Goal: Communication & Community: Answer question/provide support

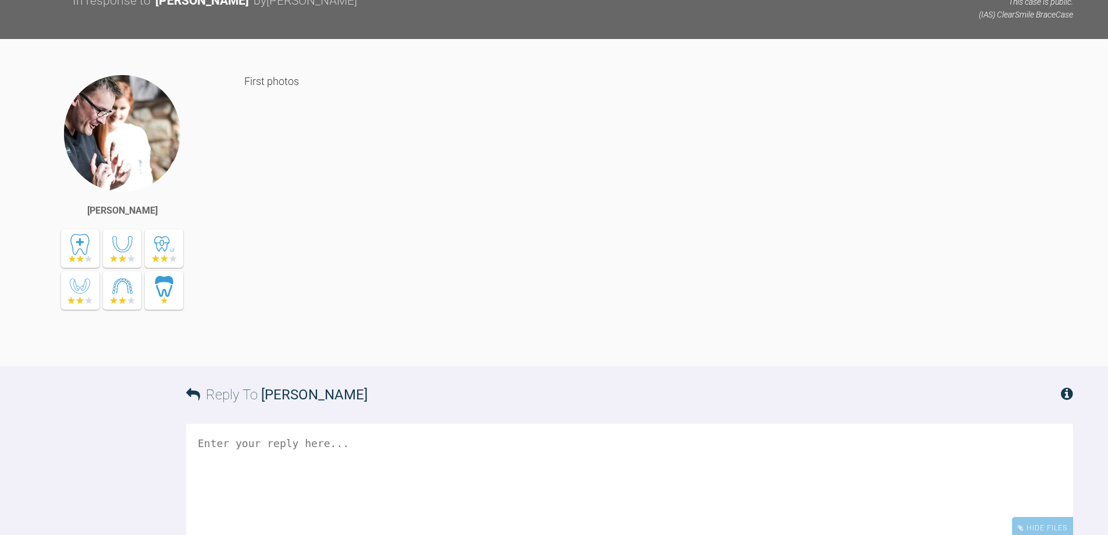
scroll to position [7065, 0]
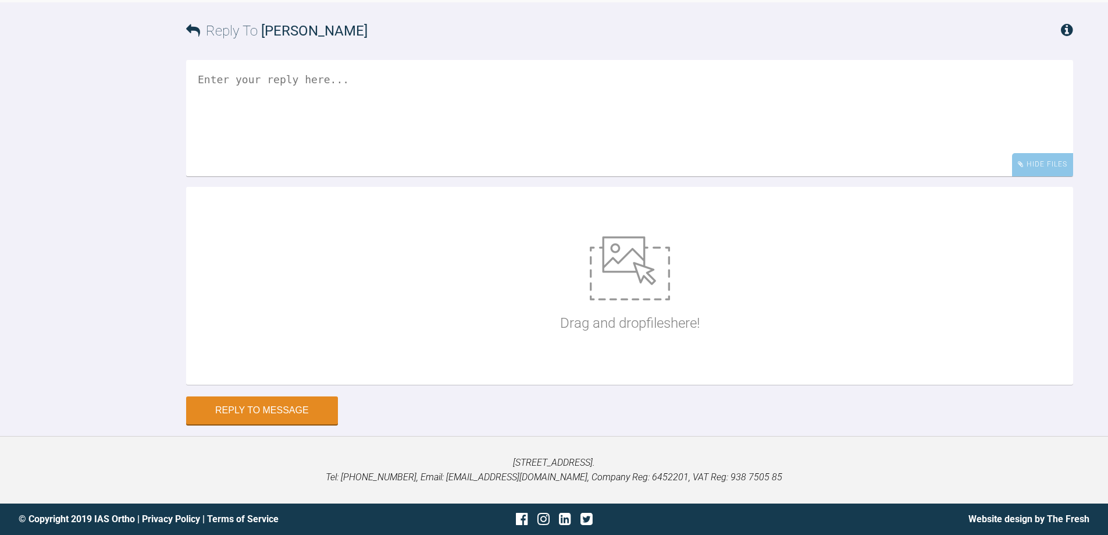
click at [635, 272] on img at bounding box center [630, 268] width 80 height 64
type input "C:\fakepath\P8110001.JPG"
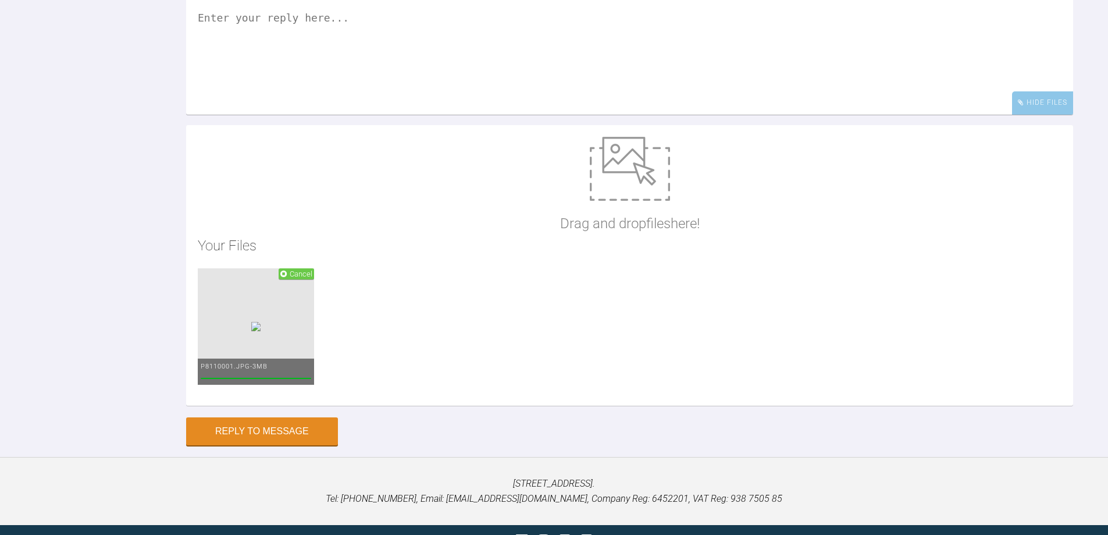
click at [612, 201] on img at bounding box center [630, 169] width 80 height 64
type input "C:\fakepath\P8110002.JPG"
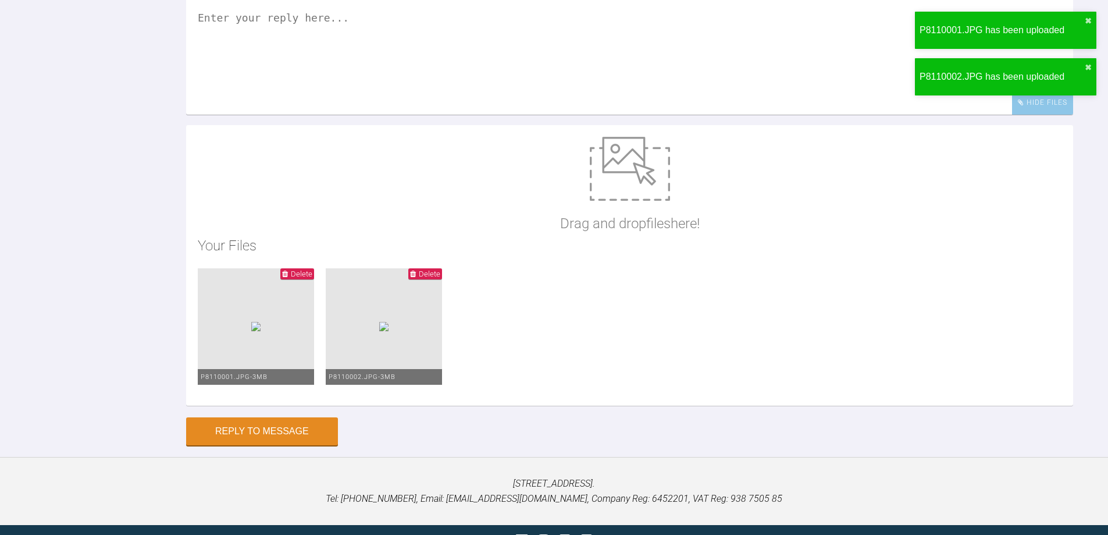
click at [643, 201] on img at bounding box center [630, 169] width 80 height 64
type input "C:\fakepath\P8110003.JPG"
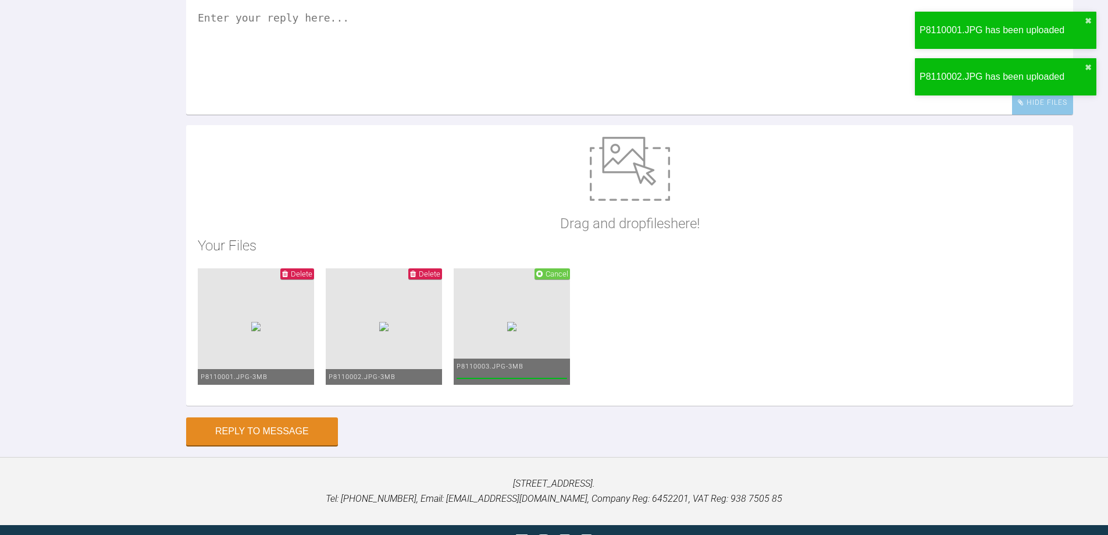
click at [656, 201] on img at bounding box center [630, 169] width 80 height 64
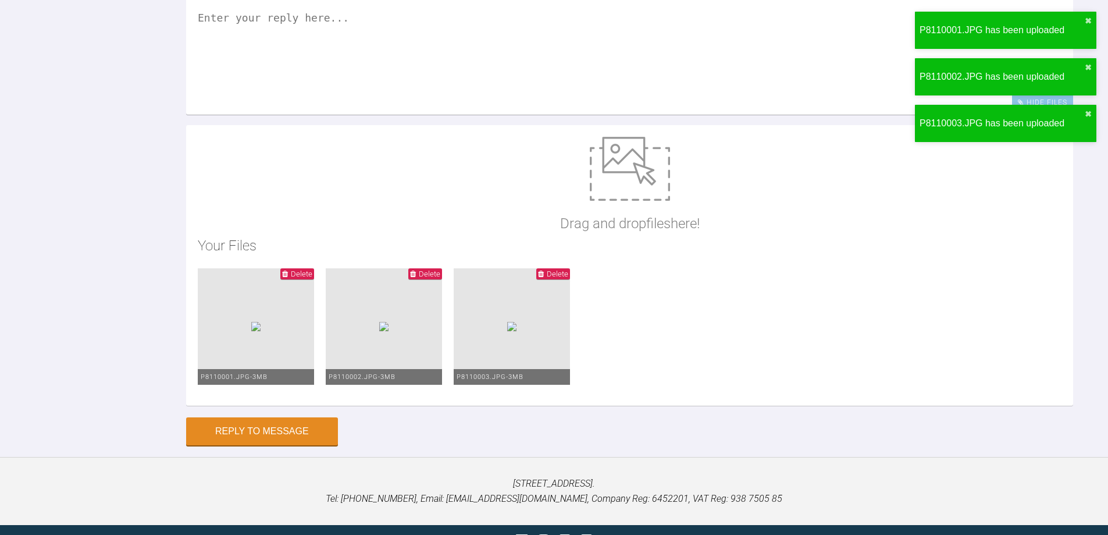
type input "C:\fakepath\P8110004.JPG"
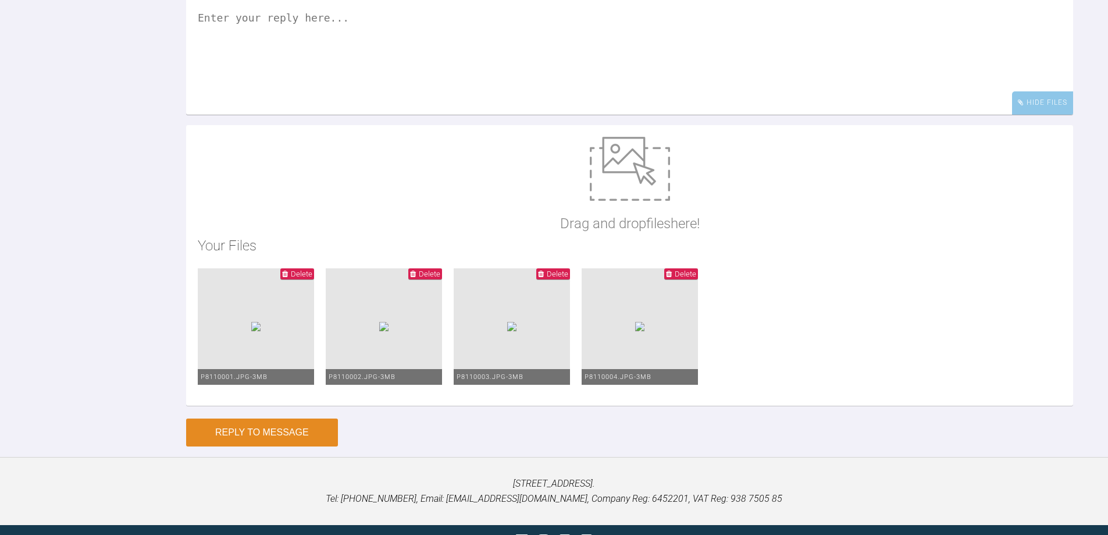
click at [252, 446] on button "Reply to Message" at bounding box center [262, 432] width 152 height 28
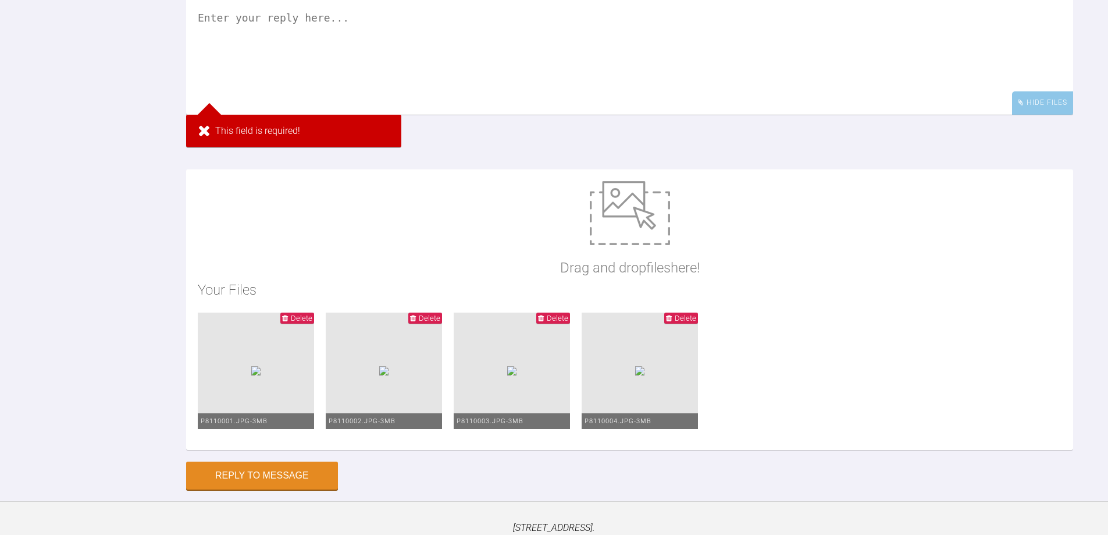
click at [269, 89] on textarea at bounding box center [629, 56] width 887 height 116
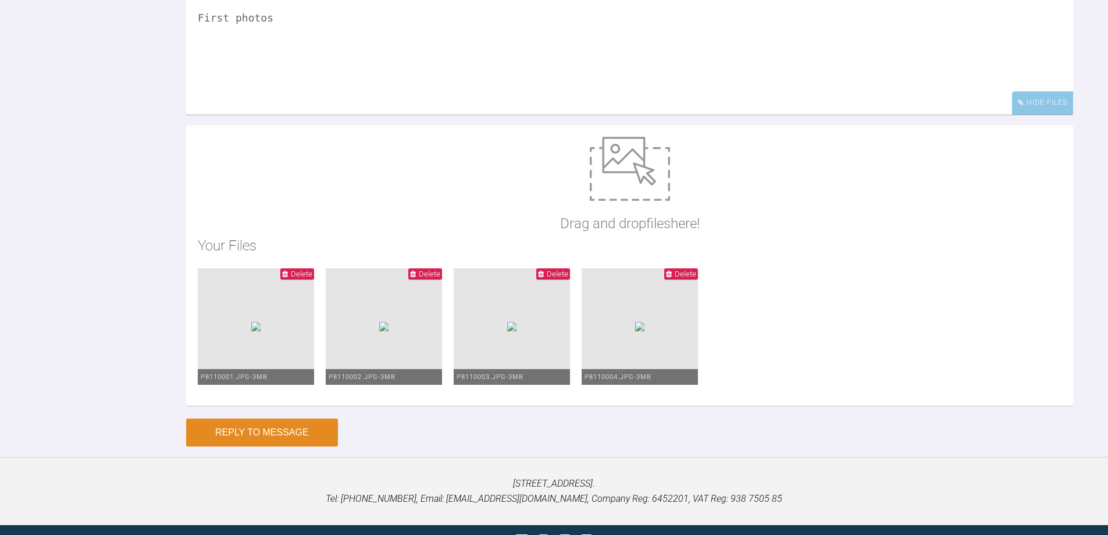
type textarea "First photos"
click at [282, 446] on button "Reply to Message" at bounding box center [262, 432] width 152 height 28
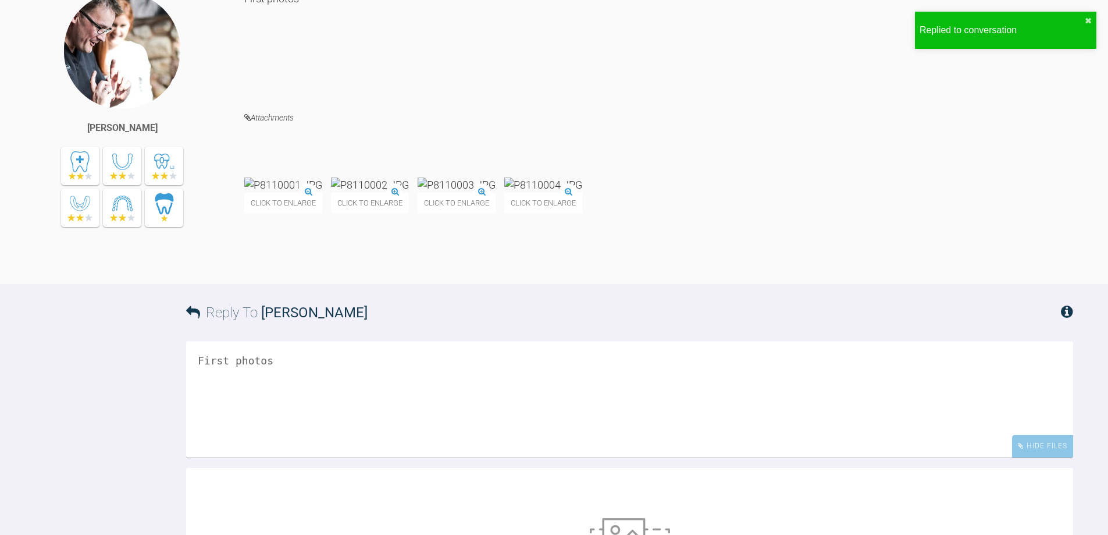
scroll to position [7248, 0]
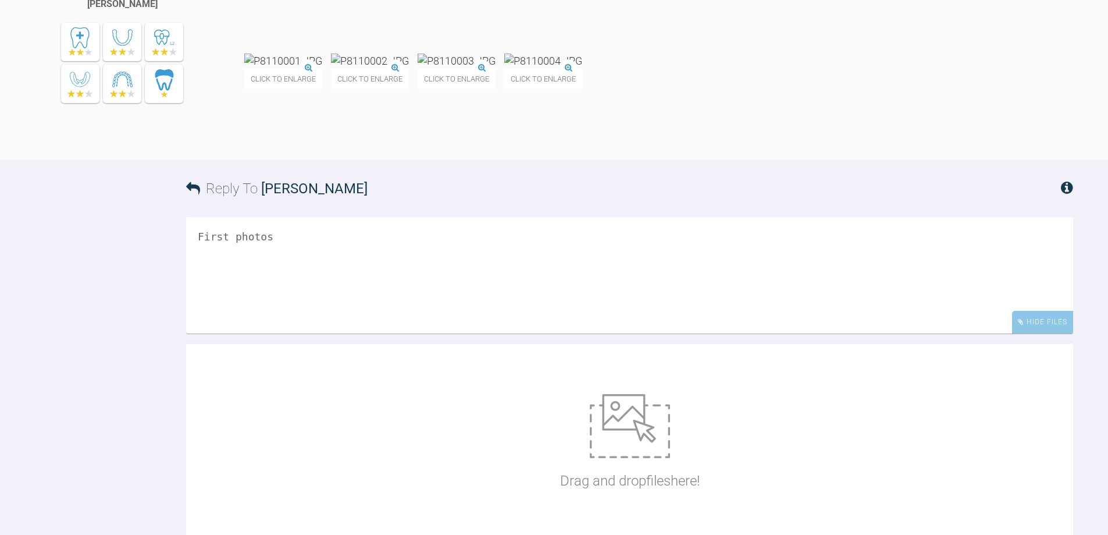
click at [409, 68] on img at bounding box center [370, 61] width 78 height 15
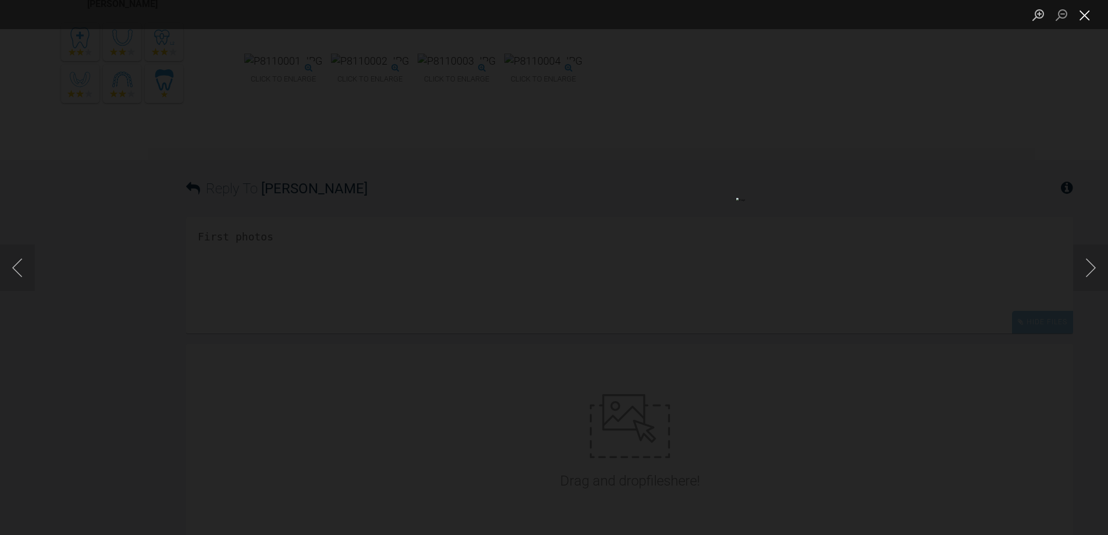
click at [1082, 10] on button "Close lightbox" at bounding box center [1085, 15] width 23 height 20
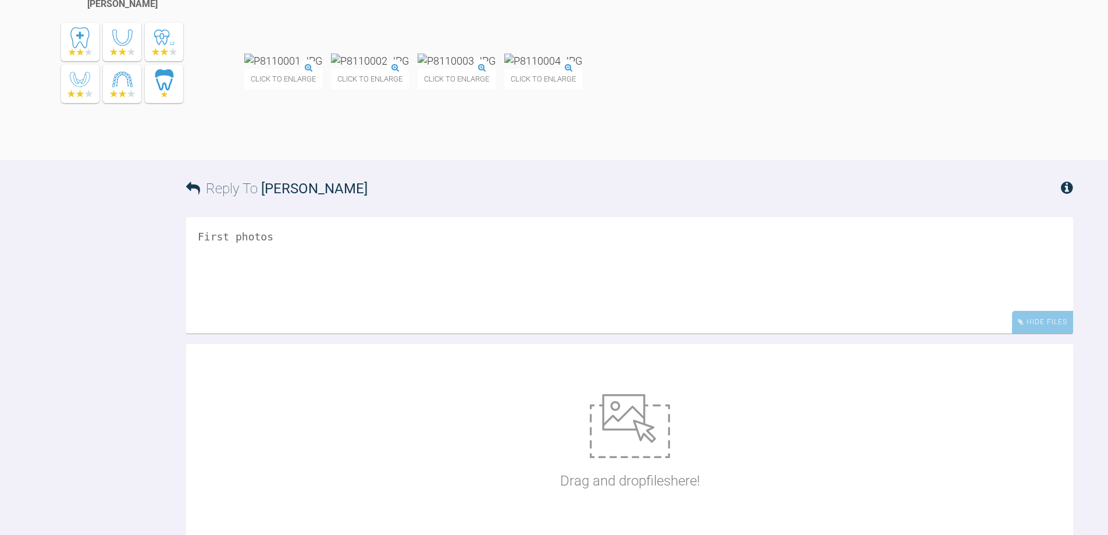
click at [30, 382] on div "Reply To [PERSON_NAME] First photos Hide Files Drag and drop files here! Reply …" at bounding box center [554, 370] width 1108 height 421
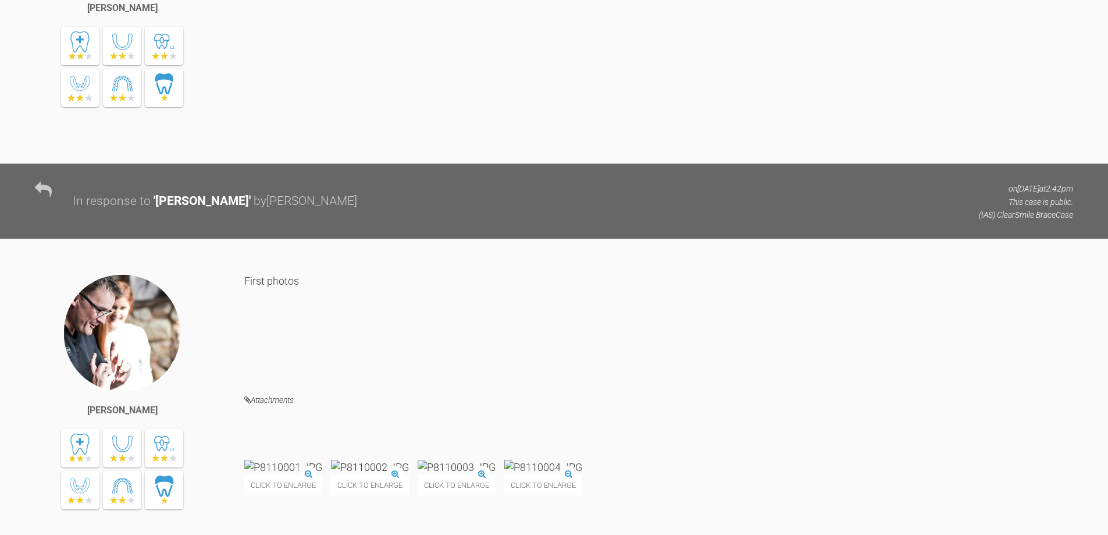
scroll to position [6841, 0]
